Goal: Information Seeking & Learning: Learn about a topic

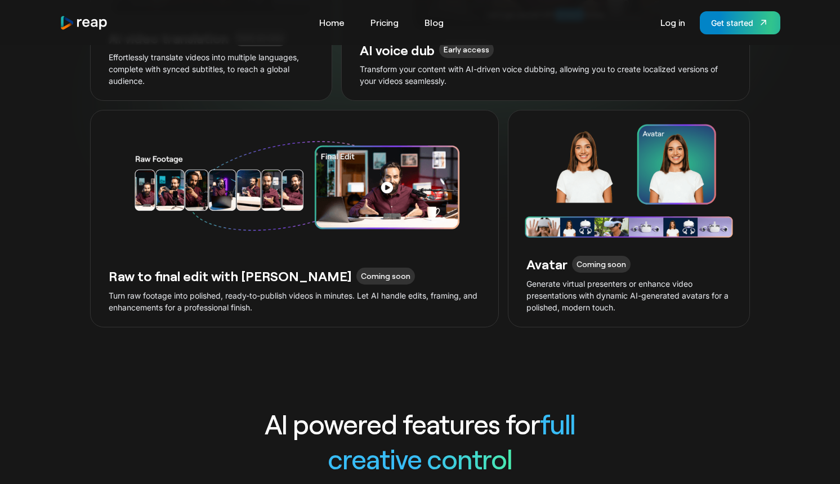
scroll to position [2785, 0]
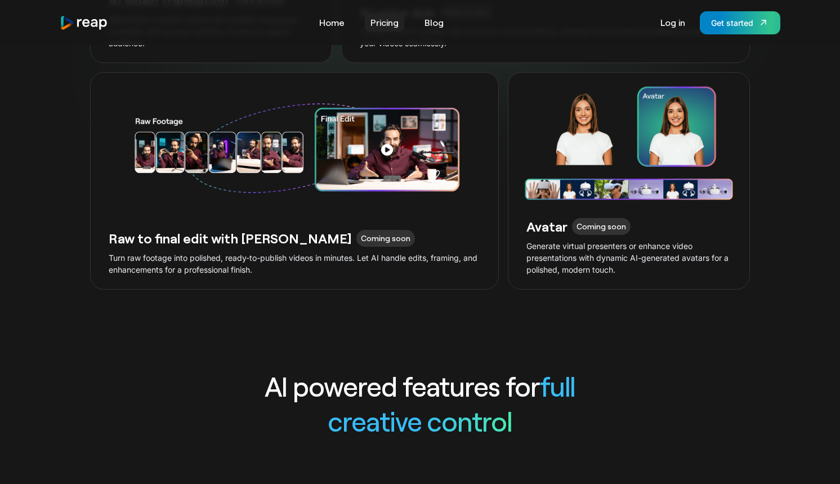
click at [382, 24] on link "Pricing" at bounding box center [384, 23] width 39 height 18
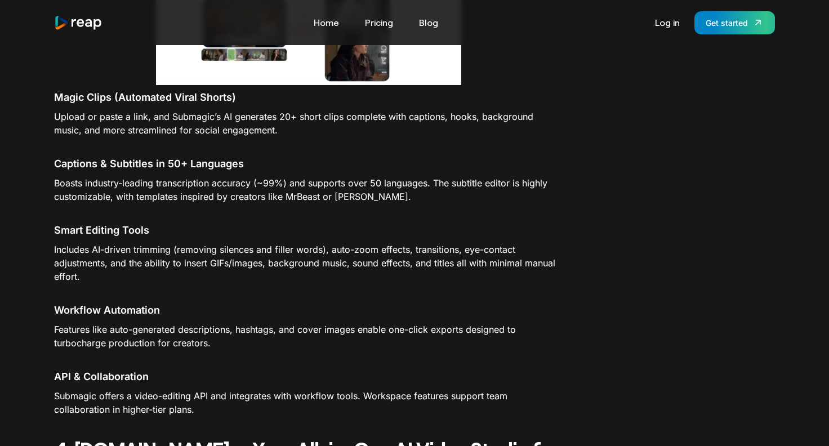
scroll to position [2297, 0]
